Goal: Transaction & Acquisition: Purchase product/service

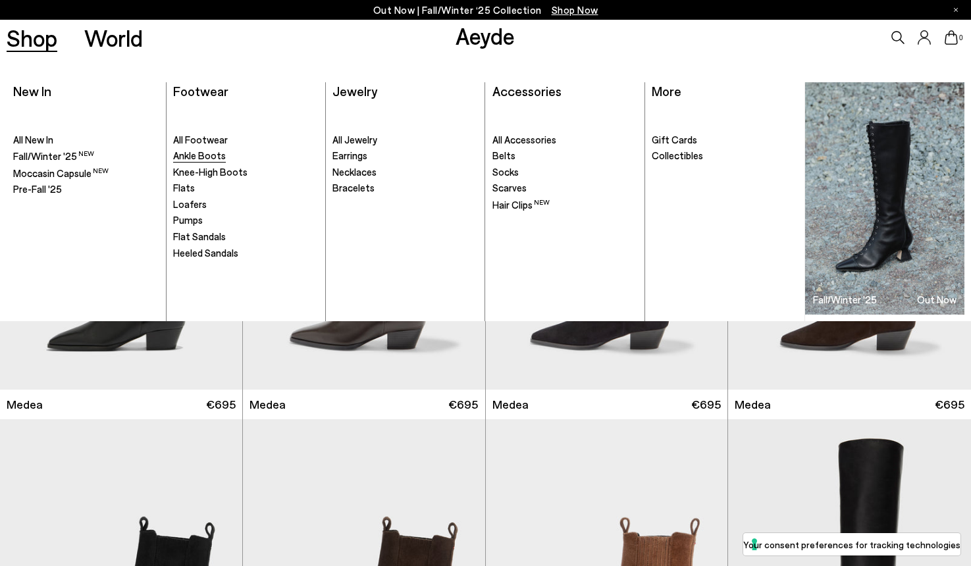
click at [199, 151] on span "Ankle Boots" at bounding box center [199, 155] width 53 height 12
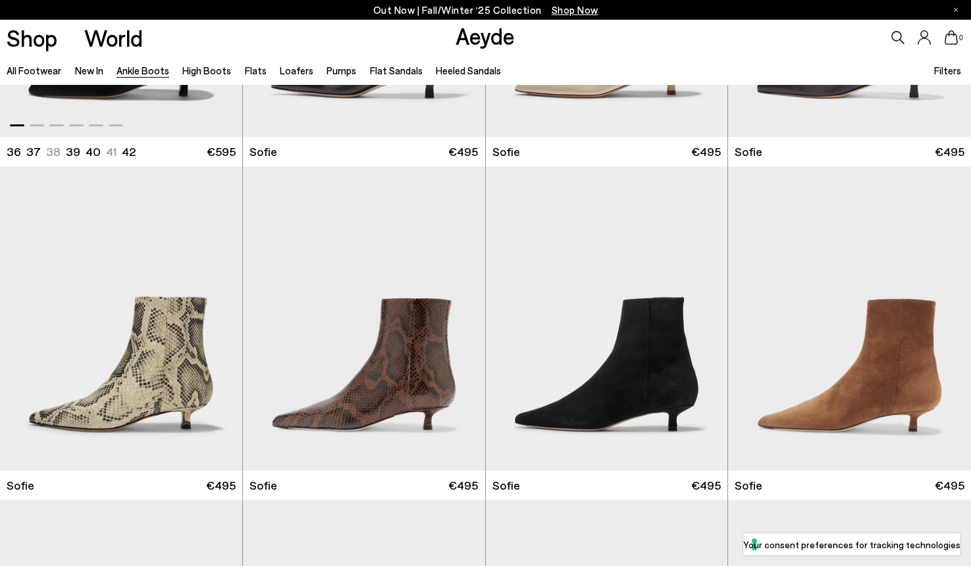
scroll to position [1257, 0]
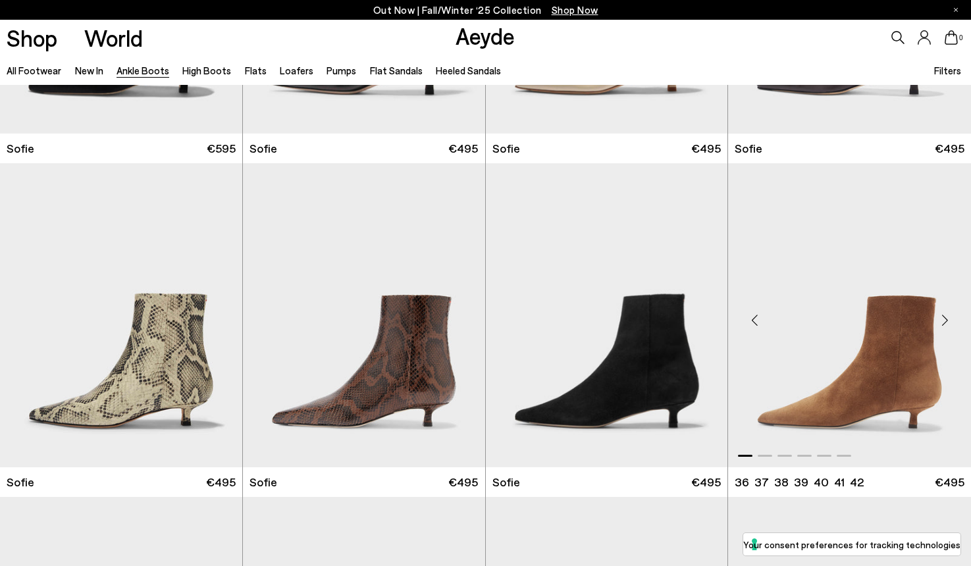
click at [881, 363] on img "1 / 6" at bounding box center [849, 315] width 243 height 304
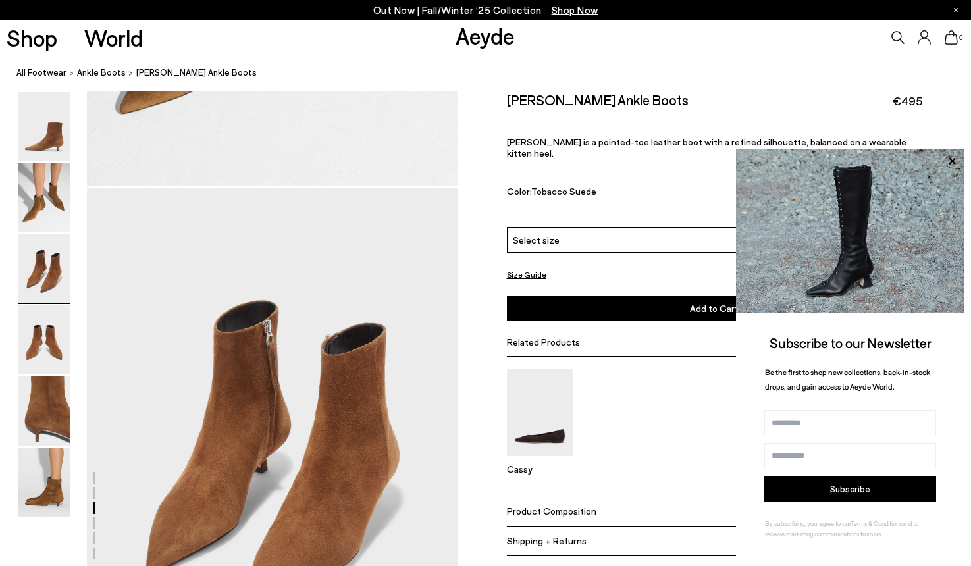
scroll to position [896, 0]
click at [61, 476] on img at bounding box center [43, 481] width 51 height 69
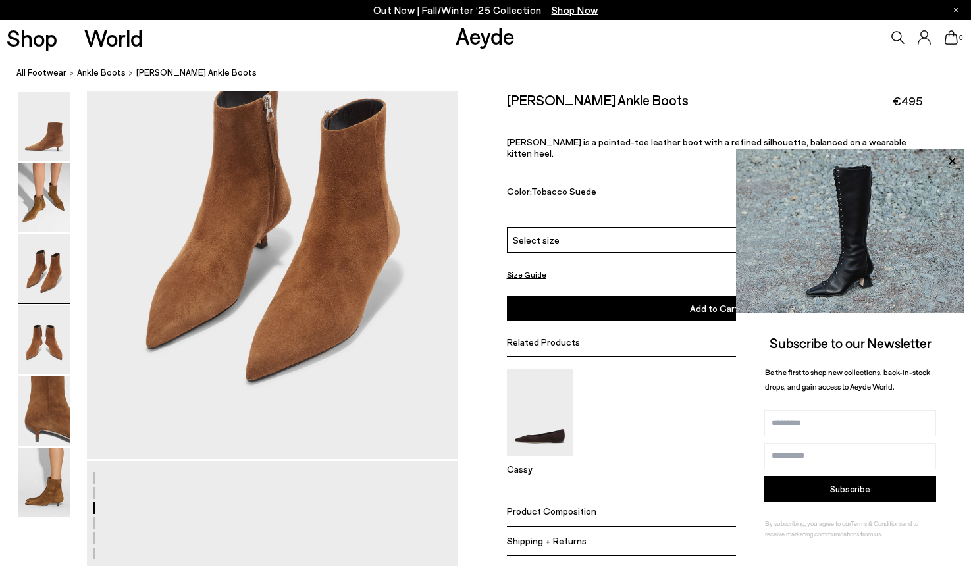
scroll to position [1115, 0]
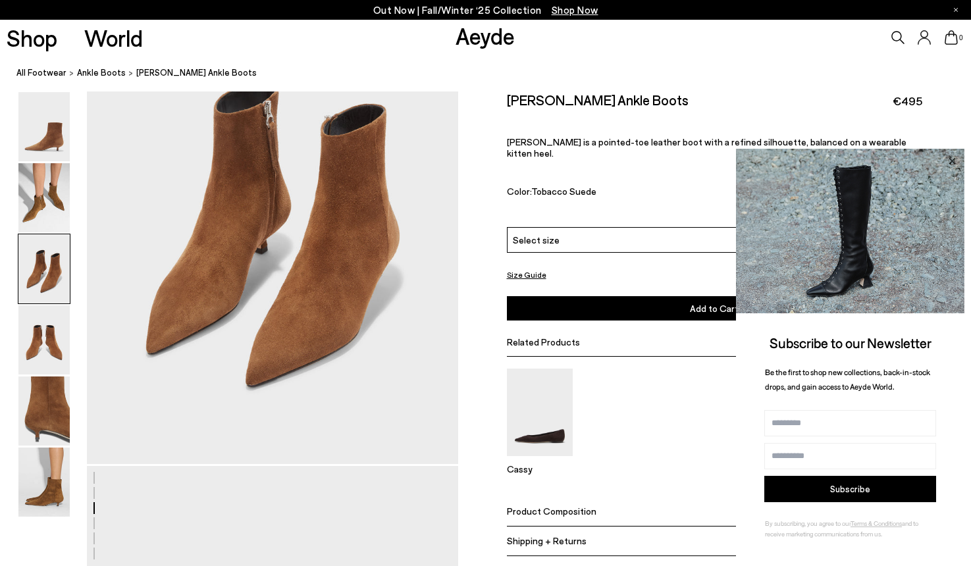
click at [951, 159] on icon at bounding box center [951, 161] width 17 height 17
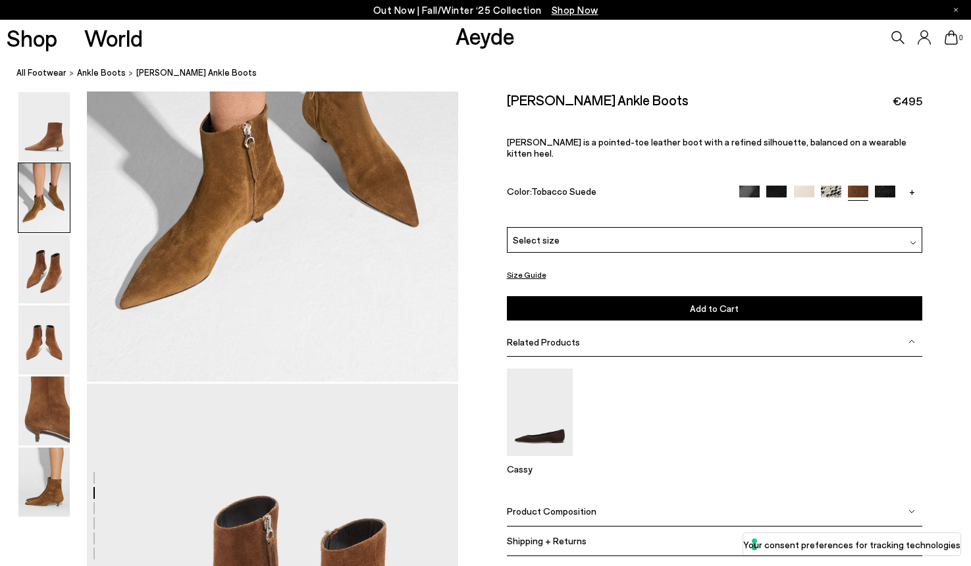
scroll to position [699, 0]
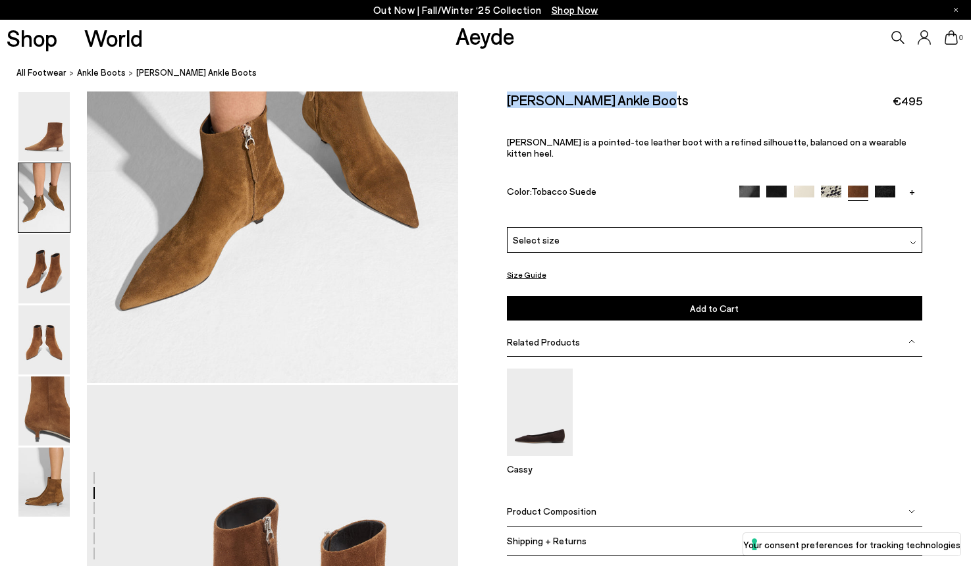
drag, startPoint x: 652, startPoint y: 103, endPoint x: 508, endPoint y: 97, distance: 144.2
click at [508, 98] on div "[PERSON_NAME] Ankle Boots €495" at bounding box center [715, 100] width 416 height 18
copy h2 "[PERSON_NAME] Ankle Boots"
